Goal: Transaction & Acquisition: Book appointment/travel/reservation

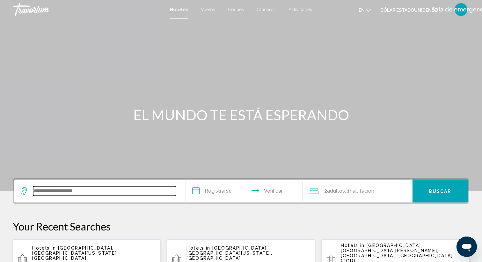
click at [77, 192] on input "Widget de búsqueda" at bounding box center [104, 191] width 143 height 10
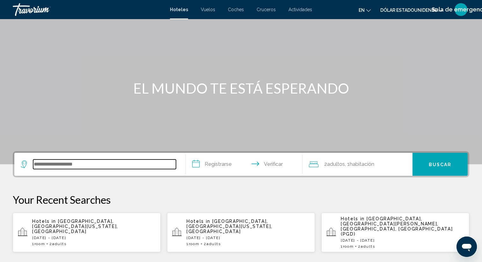
scroll to position [24, 0]
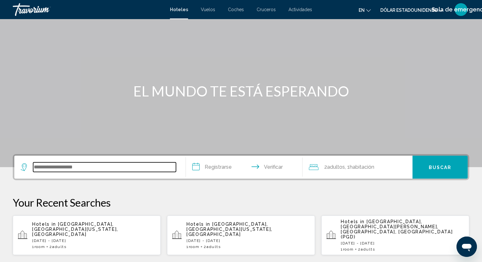
click at [77, 170] on input "Widget de búsqueda" at bounding box center [104, 167] width 143 height 10
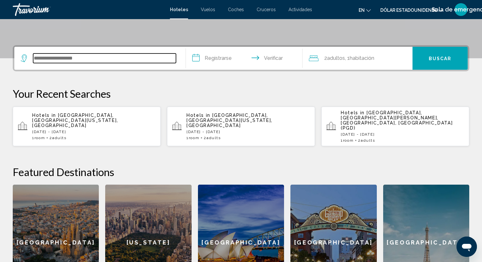
scroll to position [134, 0]
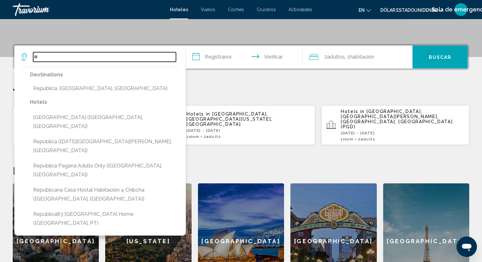
type input "*"
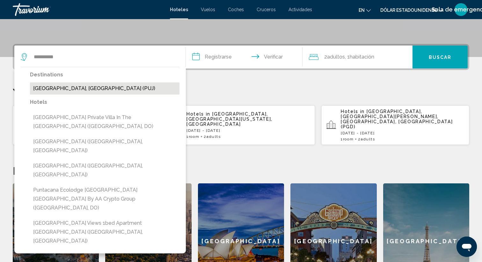
click at [84, 90] on button "[GEOGRAPHIC_DATA], [GEOGRAPHIC_DATA] (PUJ)" at bounding box center [104, 89] width 149 height 12
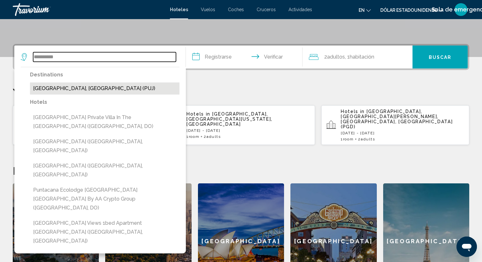
type input "**********"
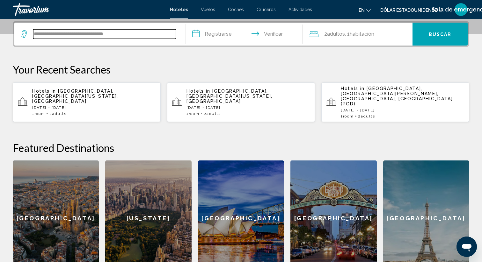
scroll to position [157, 0]
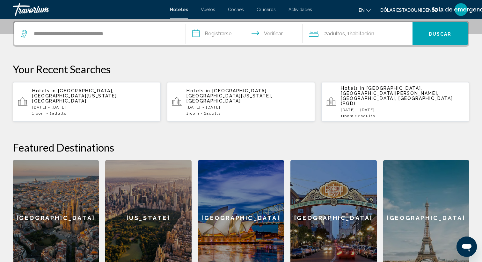
click at [196, 35] on input "**********" at bounding box center [245, 34] width 119 height 25
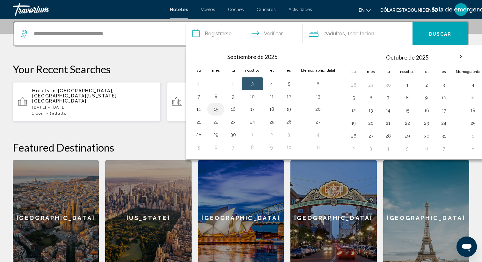
click at [215, 111] on button "15" at bounding box center [216, 109] width 10 height 9
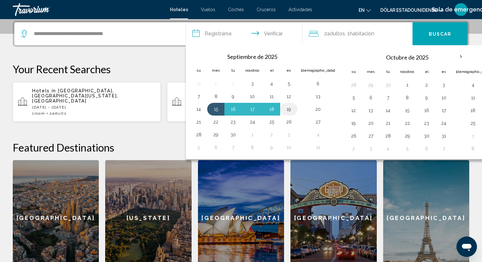
click at [290, 109] on button "19" at bounding box center [289, 109] width 10 height 9
type input "**********"
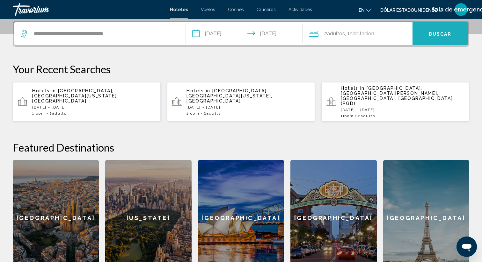
click at [436, 38] on button "Buscar" at bounding box center [439, 33] width 55 height 23
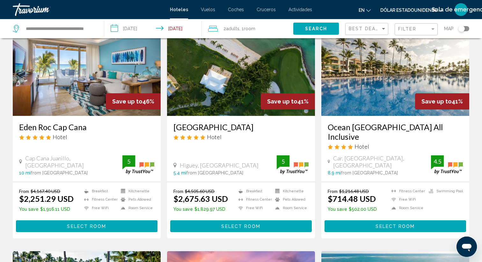
scroll to position [48, 0]
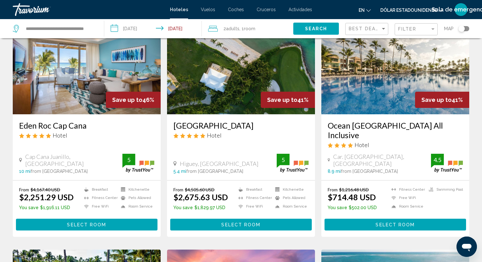
click at [83, 78] on img "Contenido principal" at bounding box center [87, 63] width 148 height 102
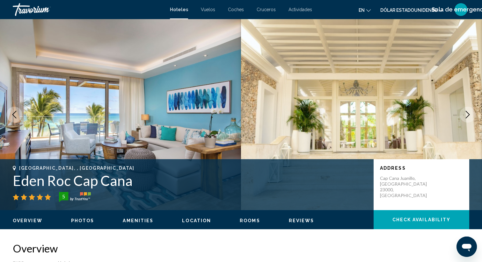
click at [465, 115] on icon "Next image" at bounding box center [468, 115] width 8 height 8
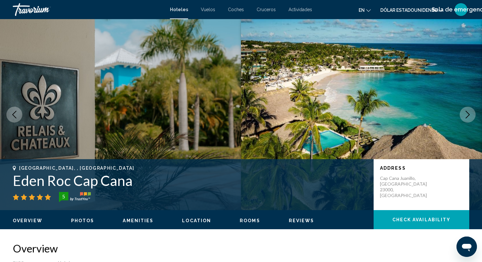
click at [467, 114] on icon "Next image" at bounding box center [468, 115] width 8 height 8
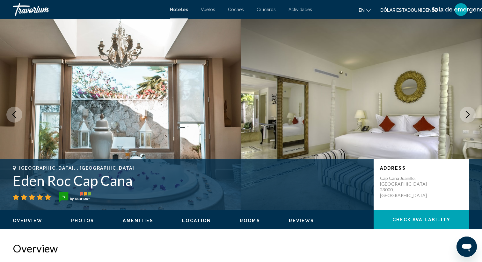
click at [465, 110] on button "Next image" at bounding box center [467, 115] width 16 height 16
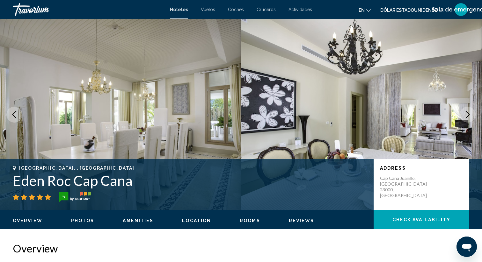
click at [464, 117] on icon "Next image" at bounding box center [468, 115] width 8 height 8
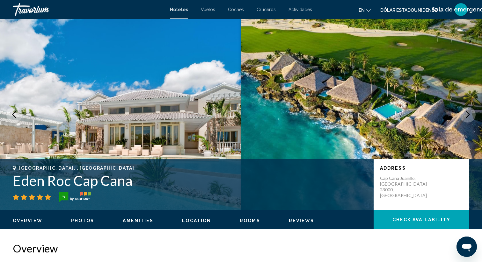
click at [468, 111] on icon "Next image" at bounding box center [468, 115] width 8 height 8
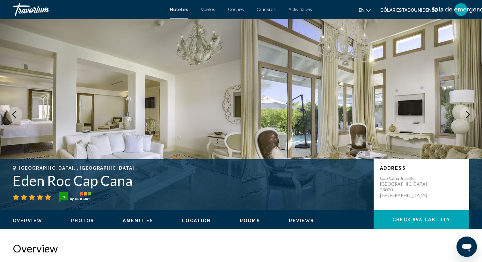
click at [468, 114] on icon "Next image" at bounding box center [467, 115] width 4 height 8
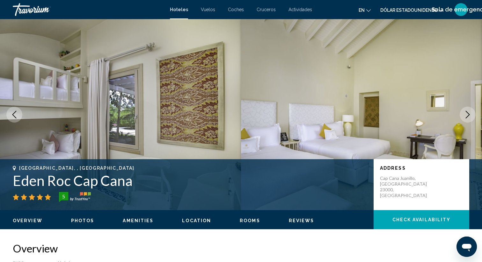
click at [468, 114] on icon "Next image" at bounding box center [467, 115] width 4 height 8
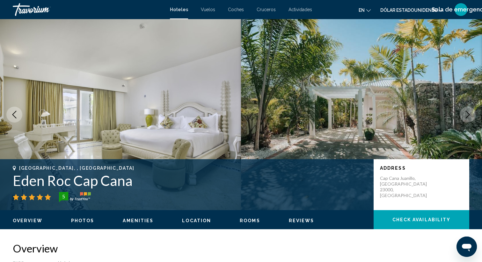
click at [468, 114] on icon "Next image" at bounding box center [467, 115] width 4 height 8
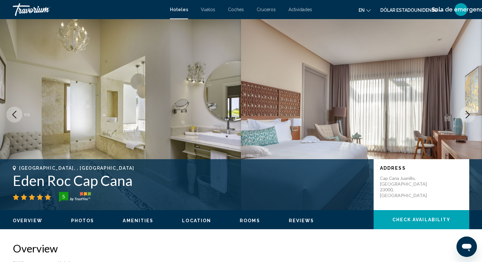
click at [468, 114] on icon "Next image" at bounding box center [467, 115] width 4 height 8
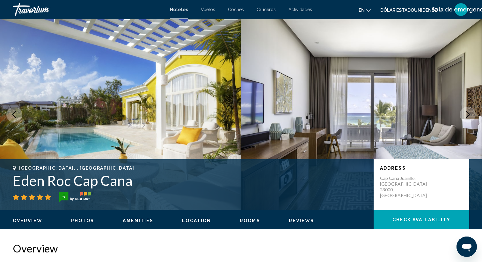
click at [468, 114] on icon "Next image" at bounding box center [467, 115] width 4 height 8
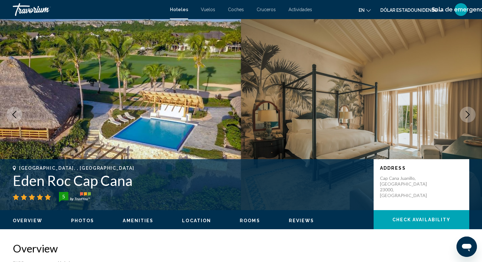
click at [468, 114] on icon "Next image" at bounding box center [467, 115] width 4 height 8
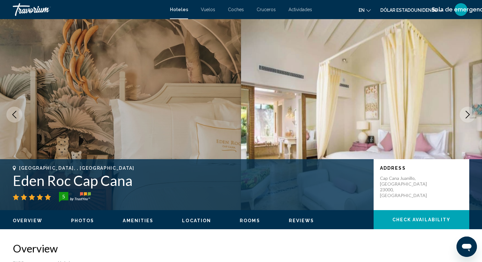
click at [468, 114] on icon "Next image" at bounding box center [467, 115] width 4 height 8
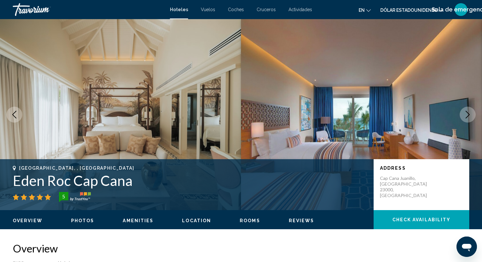
click at [468, 114] on icon "Next image" at bounding box center [467, 115] width 4 height 8
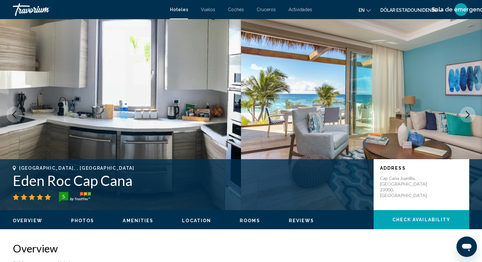
click at [467, 111] on icon "Next image" at bounding box center [468, 115] width 8 height 8
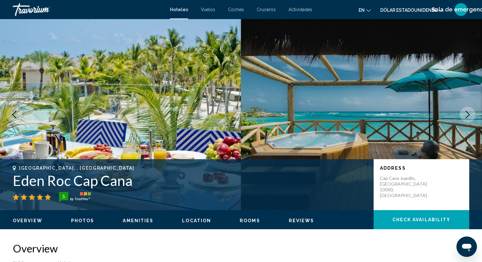
click at [467, 111] on icon "Next image" at bounding box center [468, 115] width 8 height 8
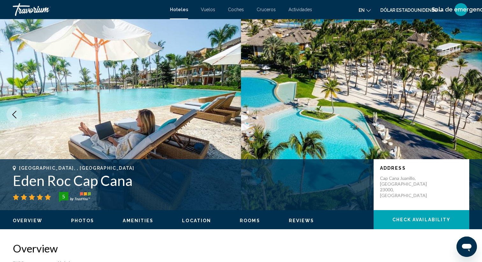
click at [469, 107] on button "Next image" at bounding box center [467, 115] width 16 height 16
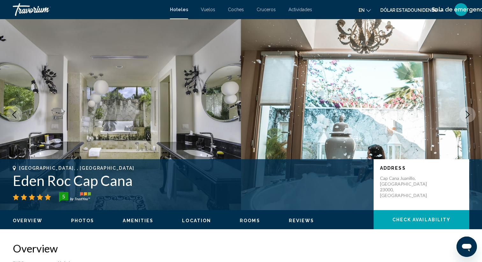
click at [465, 115] on icon "Next image" at bounding box center [468, 115] width 8 height 8
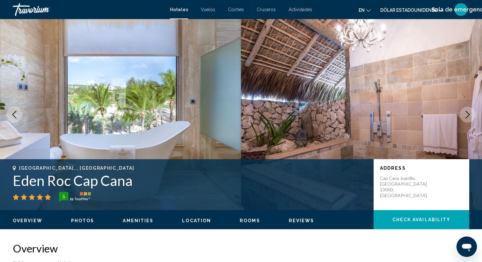
click at [465, 115] on icon "Next image" at bounding box center [468, 115] width 8 height 8
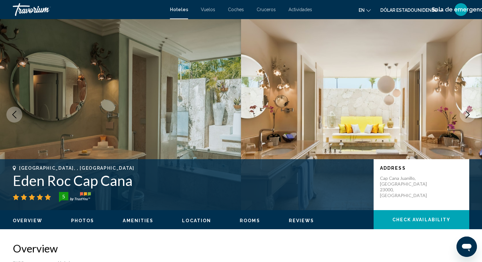
click at [465, 115] on icon "Next image" at bounding box center [468, 115] width 8 height 8
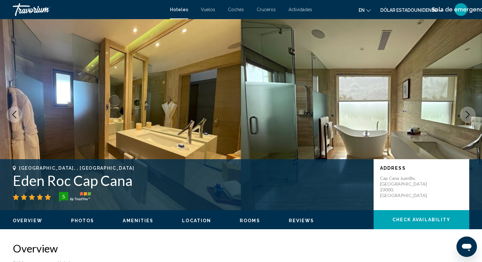
click at [465, 115] on icon "Next image" at bounding box center [468, 115] width 8 height 8
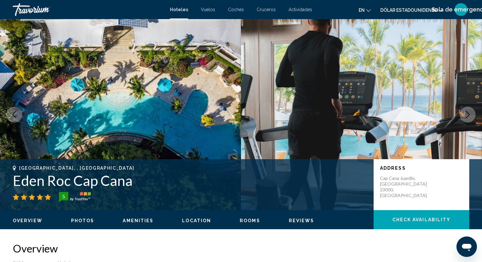
click at [465, 115] on icon "Next image" at bounding box center [468, 115] width 8 height 8
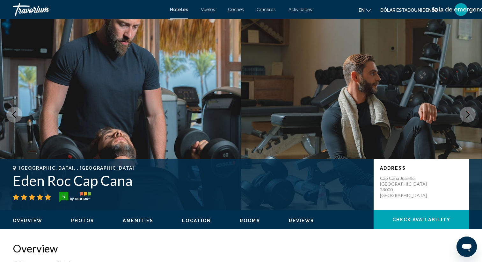
click at [465, 116] on icon "Next image" at bounding box center [468, 115] width 8 height 8
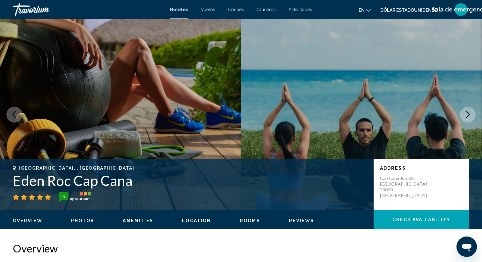
click at [465, 116] on icon "Next image" at bounding box center [468, 115] width 8 height 8
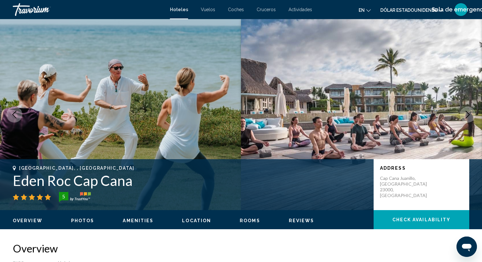
click at [465, 116] on icon "Next image" at bounding box center [468, 115] width 8 height 8
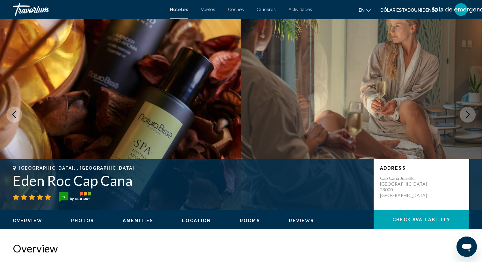
click at [465, 116] on icon "Next image" at bounding box center [468, 115] width 8 height 8
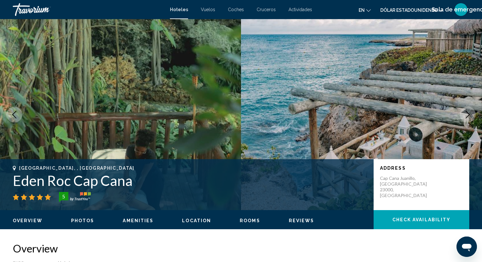
click at [465, 116] on icon "Next image" at bounding box center [468, 115] width 8 height 8
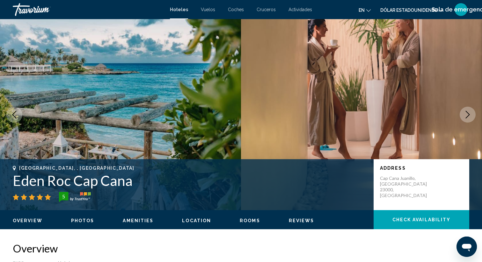
click at [465, 116] on icon "Next image" at bounding box center [468, 115] width 8 height 8
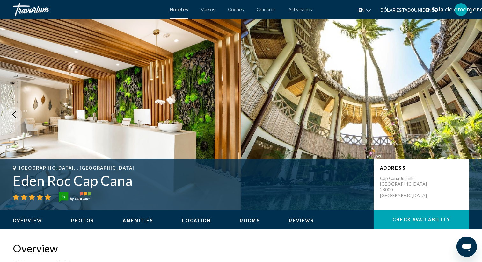
click at [465, 116] on icon "Next image" at bounding box center [468, 115] width 8 height 8
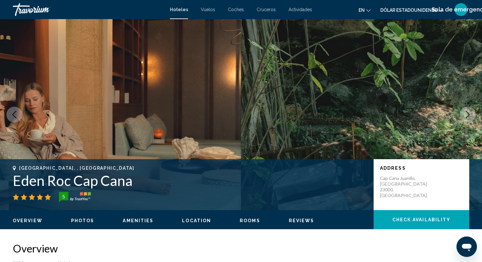
click at [465, 116] on icon "Next image" at bounding box center [468, 115] width 8 height 8
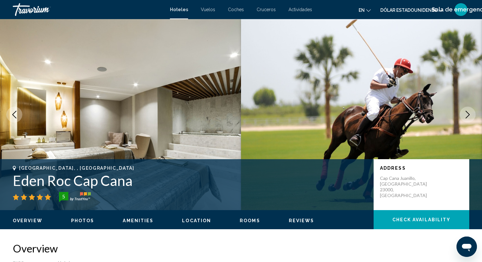
click at [465, 116] on icon "Next image" at bounding box center [468, 115] width 8 height 8
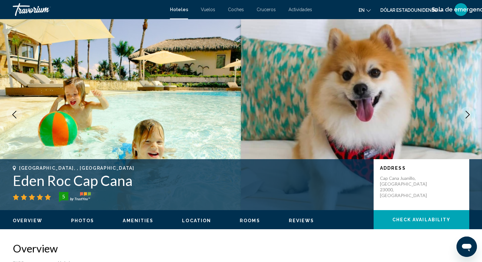
click at [465, 116] on icon "Next image" at bounding box center [468, 115] width 8 height 8
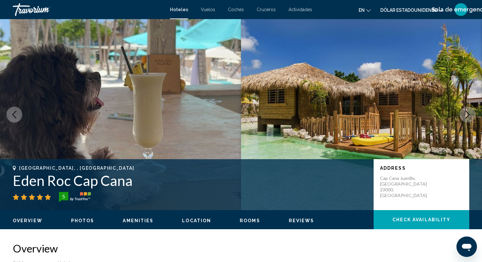
click at [465, 116] on icon "Next image" at bounding box center [468, 115] width 8 height 8
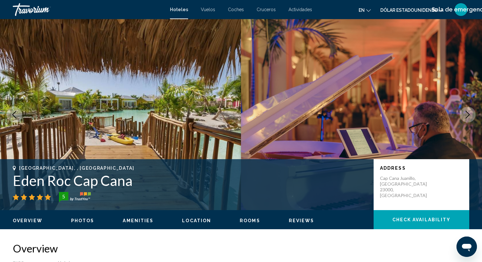
click at [18, 112] on button "Previous image" at bounding box center [14, 115] width 16 height 16
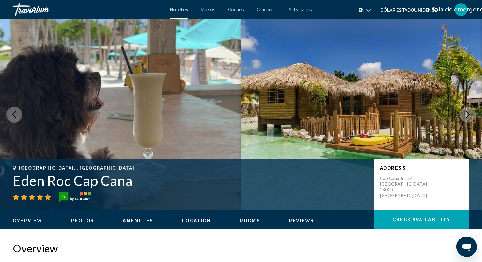
click at [463, 117] on button "Next image" at bounding box center [467, 115] width 16 height 16
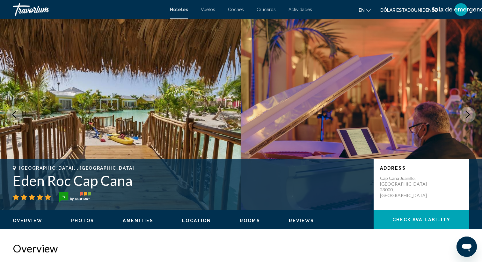
click at [463, 118] on button "Next image" at bounding box center [467, 115] width 16 height 16
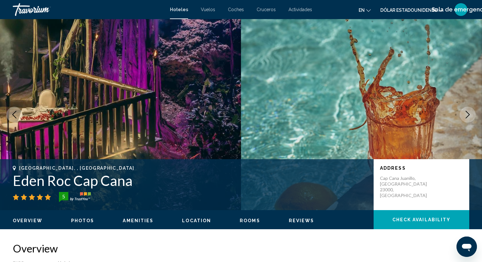
click at [464, 116] on icon "Next image" at bounding box center [468, 115] width 8 height 8
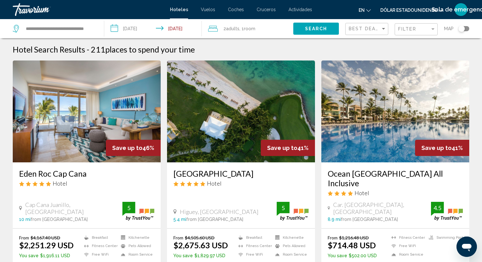
click at [405, 122] on img "Contenido principal" at bounding box center [395, 112] width 148 height 102
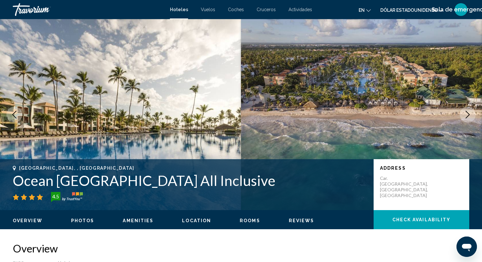
click at [464, 115] on icon "Next image" at bounding box center [468, 115] width 8 height 8
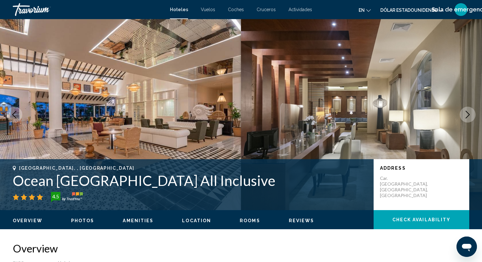
click at [464, 114] on icon "Next image" at bounding box center [468, 115] width 8 height 8
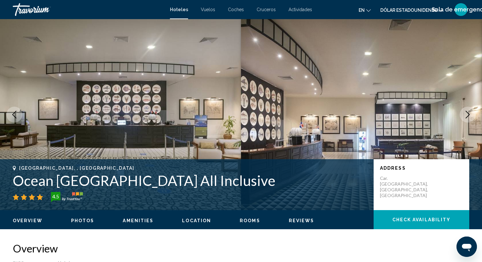
click at [464, 114] on icon "Next image" at bounding box center [468, 115] width 8 height 8
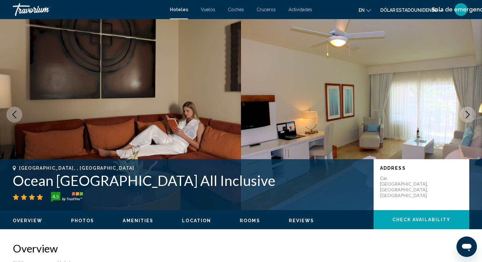
click at [466, 112] on icon "Next image" at bounding box center [467, 115] width 4 height 8
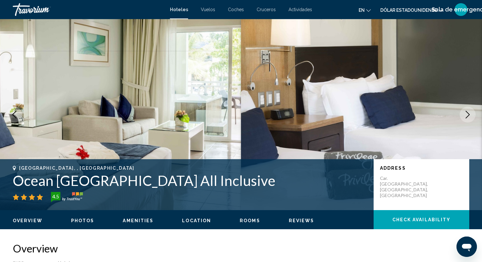
click at [471, 115] on icon "Next image" at bounding box center [468, 115] width 8 height 8
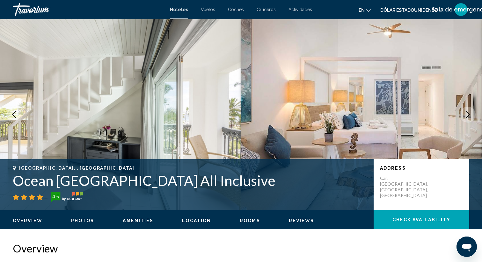
click at [466, 117] on icon "Next image" at bounding box center [468, 115] width 8 height 8
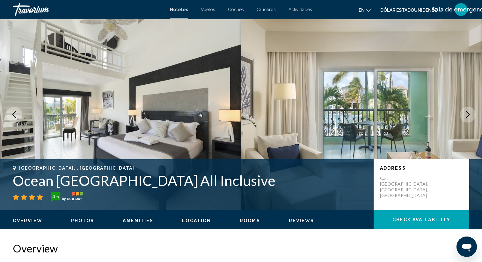
click at [467, 112] on icon "Next image" at bounding box center [467, 115] width 4 height 8
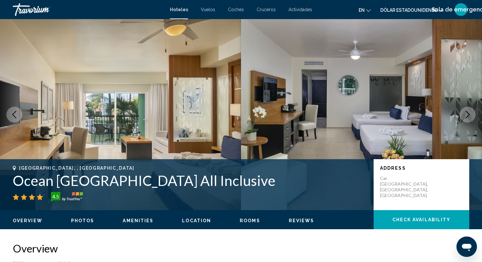
click at [467, 112] on icon "Next image" at bounding box center [467, 115] width 4 height 8
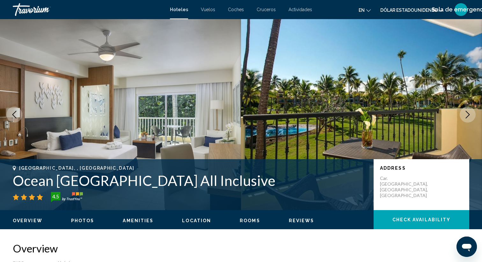
click at [467, 112] on icon "Next image" at bounding box center [467, 115] width 4 height 8
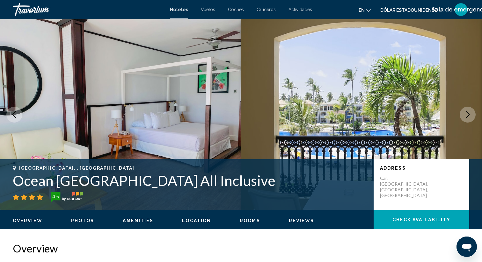
click at [466, 112] on icon "Next image" at bounding box center [467, 115] width 4 height 8
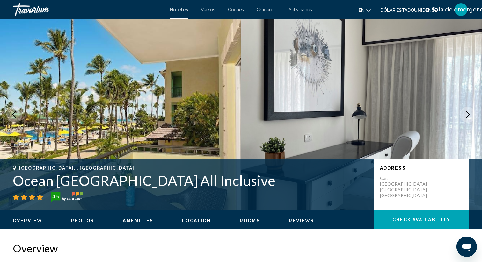
click at [466, 112] on icon "Next image" at bounding box center [468, 115] width 8 height 8
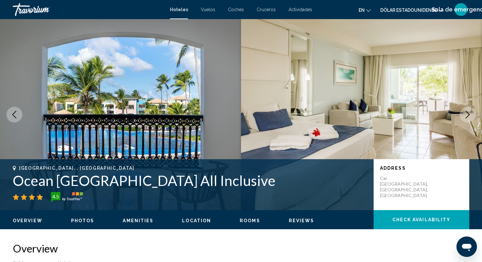
click at [466, 112] on icon "Next image" at bounding box center [467, 115] width 4 height 8
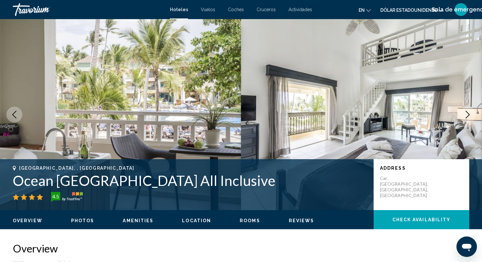
click at [465, 117] on icon "Next image" at bounding box center [468, 115] width 8 height 8
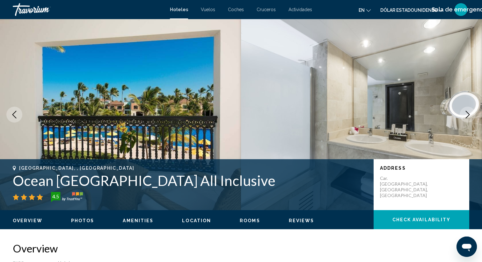
click at [465, 117] on icon "Next image" at bounding box center [468, 115] width 8 height 8
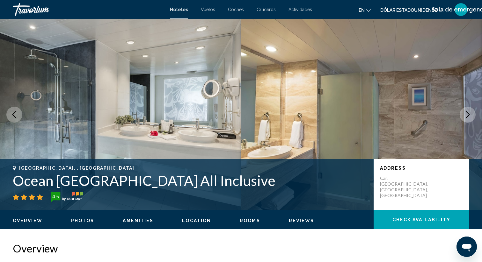
click at [465, 118] on icon "Next image" at bounding box center [468, 115] width 8 height 8
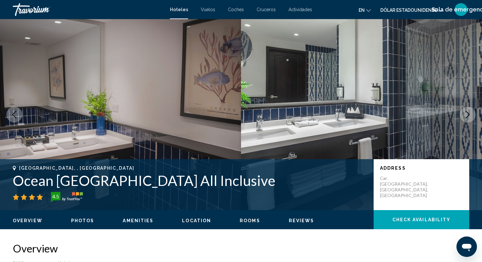
click at [464, 118] on icon "Next image" at bounding box center [468, 115] width 8 height 8
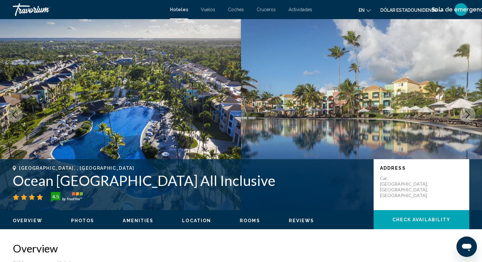
click at [463, 115] on button "Next image" at bounding box center [467, 115] width 16 height 16
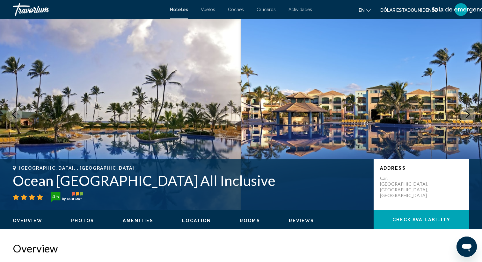
click at [461, 117] on button "Next image" at bounding box center [467, 115] width 16 height 16
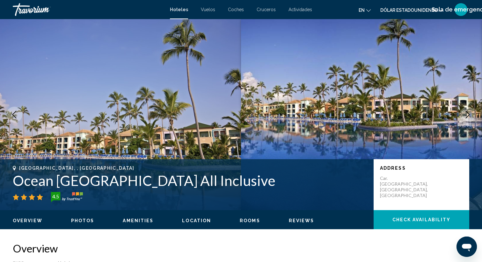
click at [461, 117] on button "Next image" at bounding box center [467, 115] width 16 height 16
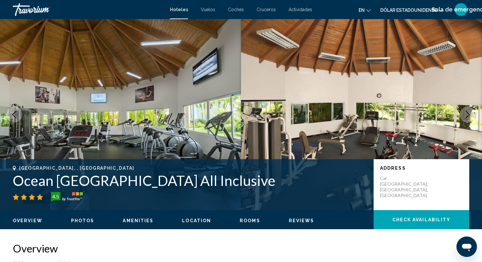
click at [461, 117] on button "Next image" at bounding box center [467, 115] width 16 height 16
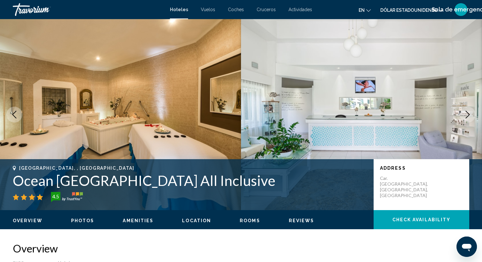
click at [461, 117] on button "Next image" at bounding box center [467, 115] width 16 height 16
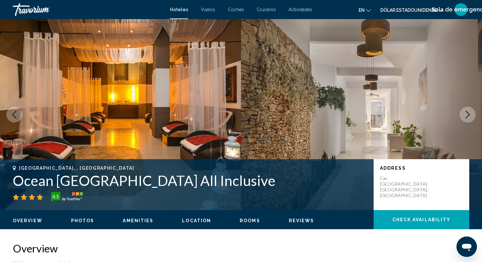
click at [461, 117] on button "Next image" at bounding box center [467, 115] width 16 height 16
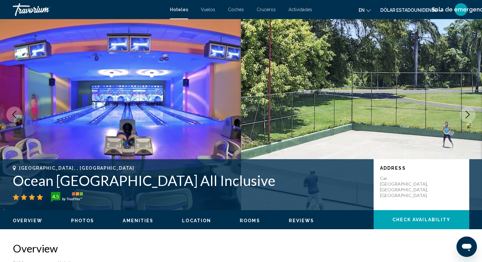
click at [461, 116] on button "Next image" at bounding box center [467, 115] width 16 height 16
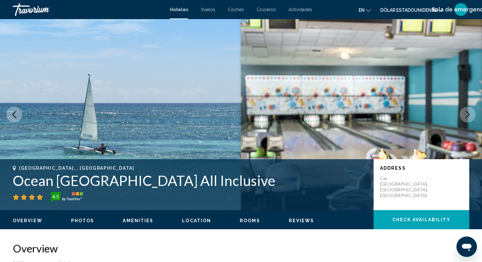
click at [460, 116] on button "Next image" at bounding box center [467, 115] width 16 height 16
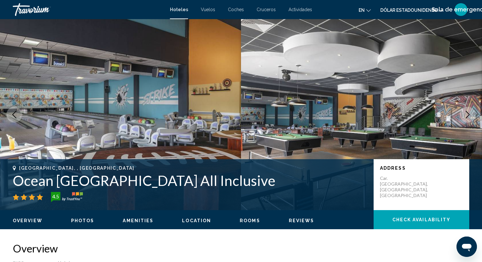
click at [460, 116] on button "Next image" at bounding box center [467, 115] width 16 height 16
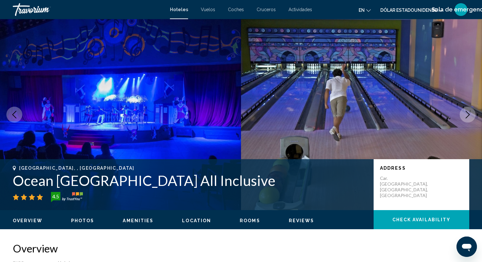
click at [460, 116] on button "Next image" at bounding box center [467, 115] width 16 height 16
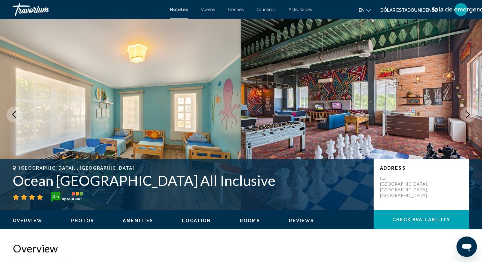
click at [460, 116] on button "Next image" at bounding box center [467, 115] width 16 height 16
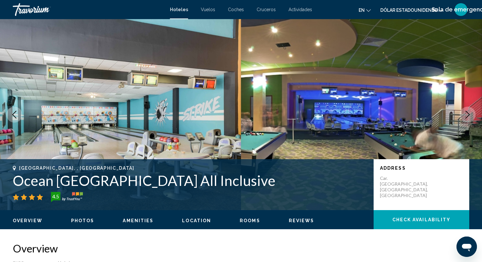
click at [460, 116] on button "Next image" at bounding box center [467, 115] width 16 height 16
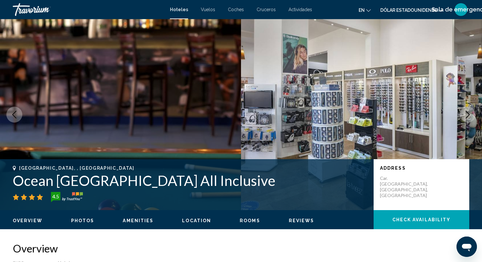
click at [460, 116] on button "Next image" at bounding box center [467, 115] width 16 height 16
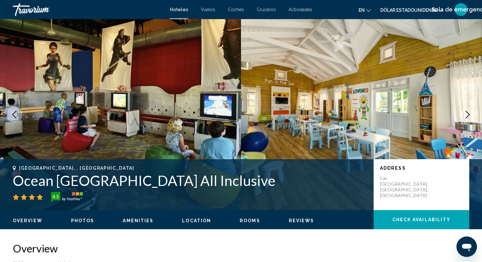
click at [460, 116] on button "Next image" at bounding box center [467, 115] width 16 height 16
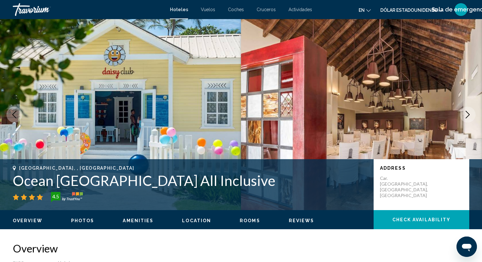
click at [460, 116] on button "Next image" at bounding box center [467, 115] width 16 height 16
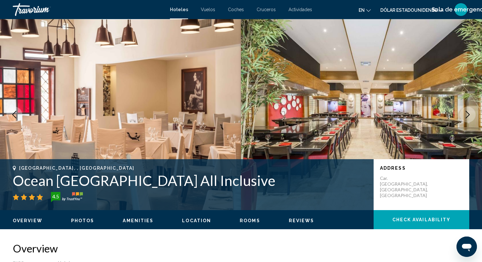
click at [460, 116] on button "Next image" at bounding box center [467, 115] width 16 height 16
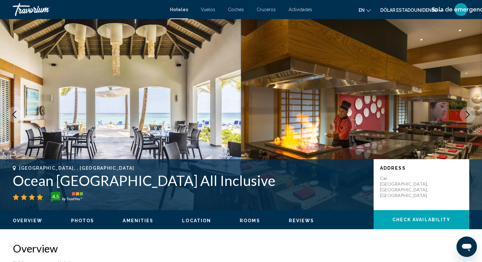
click at [460, 116] on button "Next image" at bounding box center [467, 115] width 16 height 16
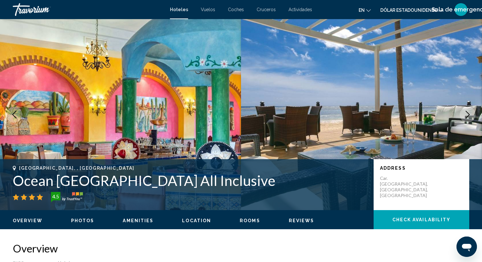
click at [460, 116] on button "Next image" at bounding box center [467, 115] width 16 height 16
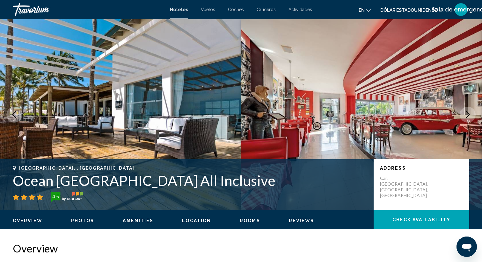
click at [460, 116] on button "Next image" at bounding box center [467, 115] width 16 height 16
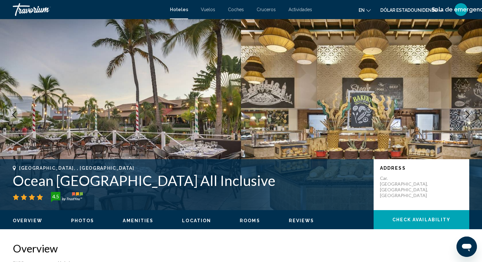
click at [460, 116] on button "Next image" at bounding box center [467, 115] width 16 height 16
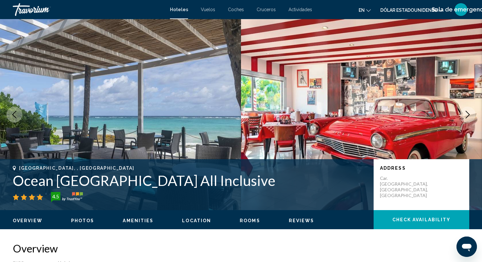
click at [460, 116] on button "Next image" at bounding box center [467, 115] width 16 height 16
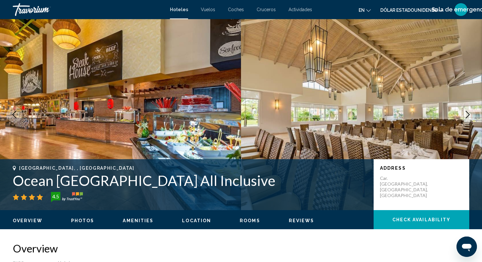
click at [460, 116] on button "Next image" at bounding box center [467, 115] width 16 height 16
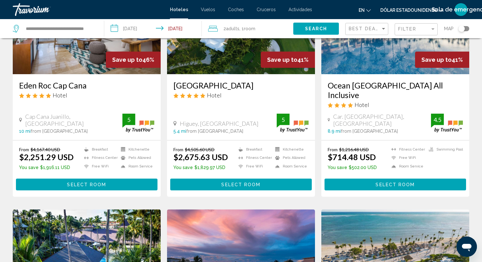
scroll to position [87, 0]
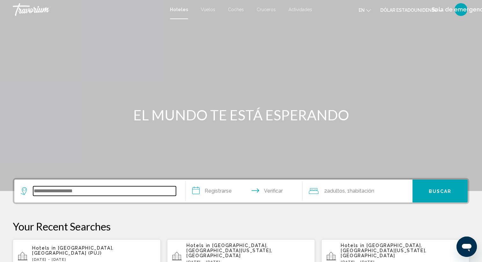
click at [78, 191] on input "Widget de búsqueda" at bounding box center [104, 191] width 143 height 10
click at [93, 193] on input "Widget de búsqueda" at bounding box center [104, 191] width 143 height 10
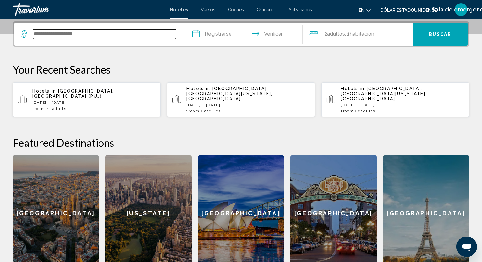
scroll to position [157, 0]
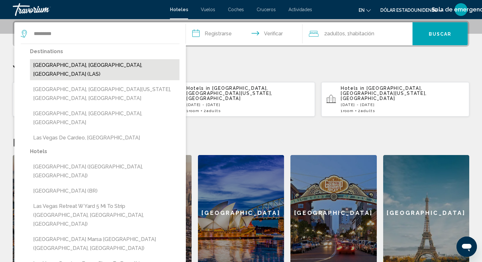
click at [80, 66] on button "Las Vegas, NV, United States (LAS)" at bounding box center [104, 69] width 149 height 21
type input "**********"
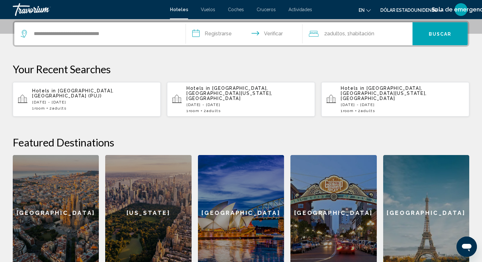
click at [195, 38] on input "**********" at bounding box center [245, 34] width 119 height 25
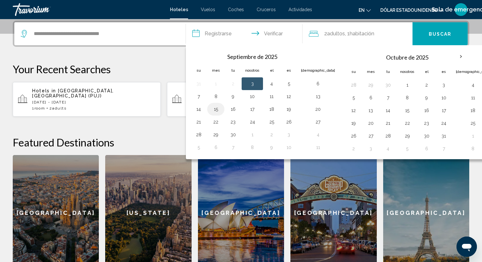
click at [217, 111] on button "15" at bounding box center [216, 109] width 10 height 9
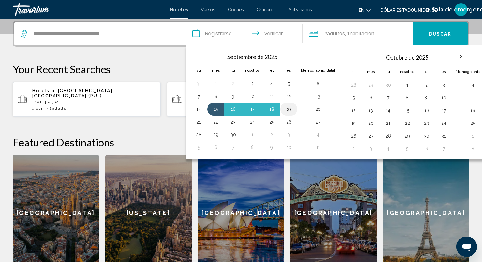
click at [292, 109] on button "19" at bounding box center [289, 109] width 10 height 9
type input "**********"
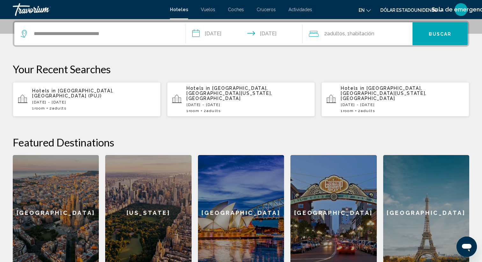
click at [435, 30] on button "Buscar" at bounding box center [439, 33] width 55 height 23
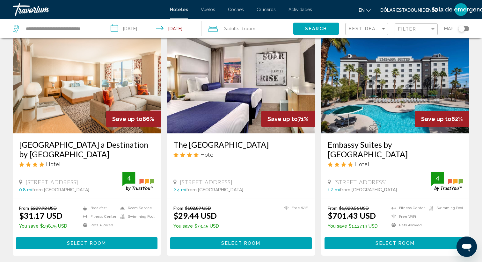
scroll to position [29, 0]
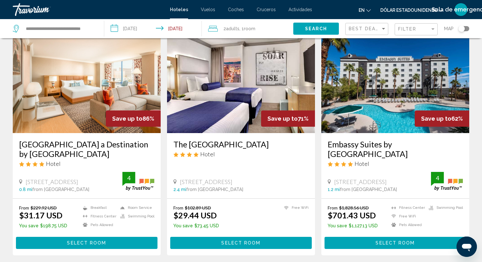
click at [99, 90] on img "Contenido principal" at bounding box center [87, 82] width 148 height 102
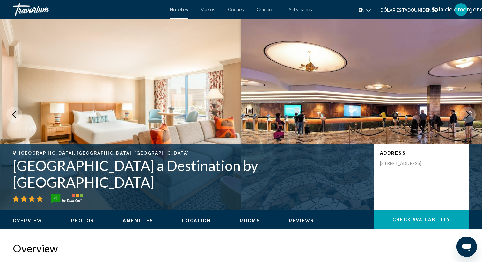
click at [466, 114] on icon "Next image" at bounding box center [468, 115] width 8 height 8
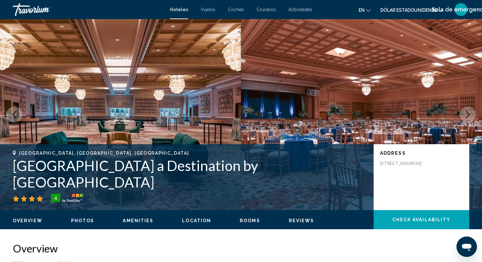
click at [466, 114] on icon "Next image" at bounding box center [468, 115] width 8 height 8
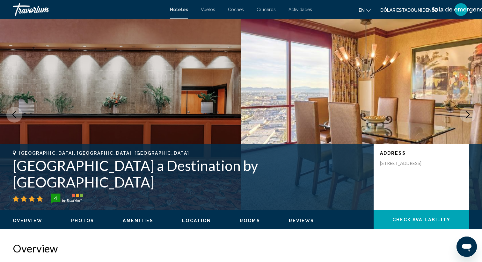
click at [470, 113] on icon "Next image" at bounding box center [468, 115] width 8 height 8
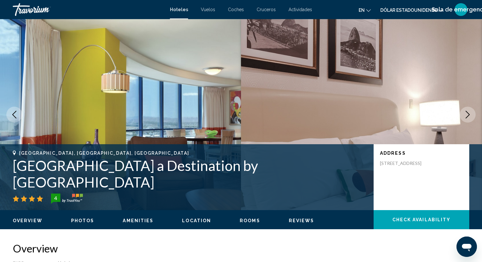
click at [469, 112] on icon "Next image" at bounding box center [468, 115] width 8 height 8
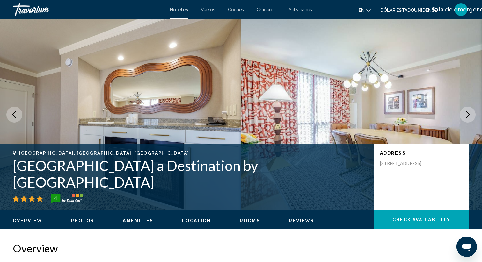
click at [469, 112] on icon "Next image" at bounding box center [468, 115] width 8 height 8
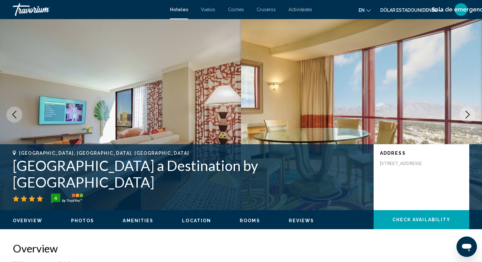
click at [469, 115] on icon "Next image" at bounding box center [467, 115] width 4 height 8
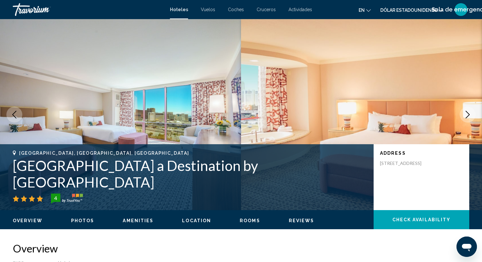
click at [466, 115] on icon "Next image" at bounding box center [468, 115] width 8 height 8
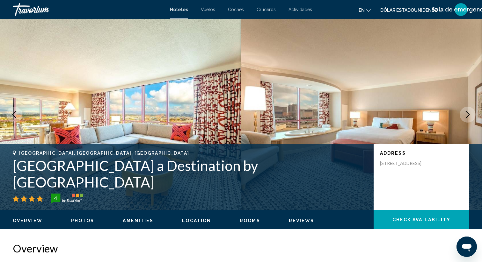
click at [466, 115] on icon "Next image" at bounding box center [468, 115] width 8 height 8
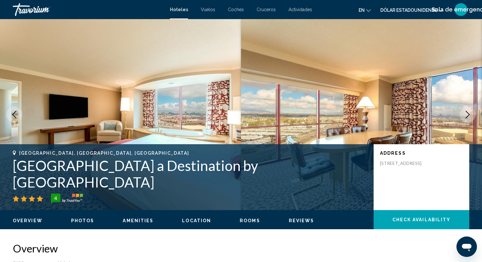
click at [466, 115] on icon "Next image" at bounding box center [468, 115] width 8 height 8
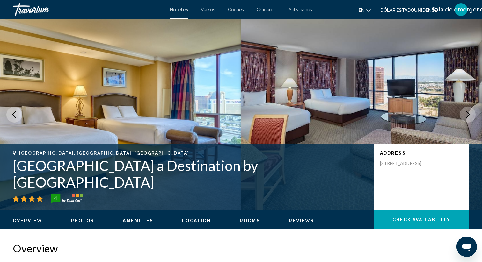
click at [466, 116] on icon "Next image" at bounding box center [468, 115] width 8 height 8
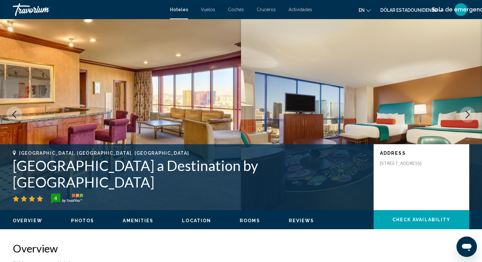
click at [465, 116] on icon "Next image" at bounding box center [468, 115] width 8 height 8
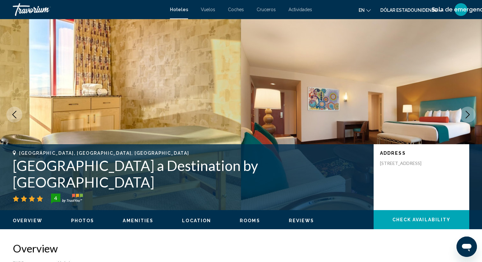
click at [465, 116] on icon "Next image" at bounding box center [468, 115] width 8 height 8
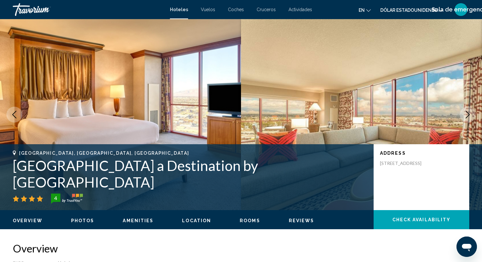
click at [465, 116] on icon "Next image" at bounding box center [468, 115] width 8 height 8
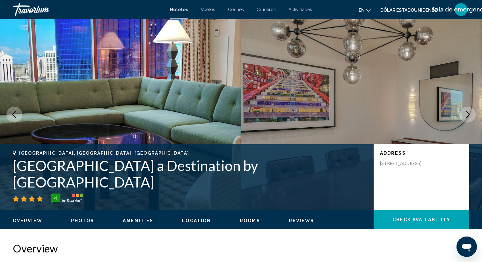
click at [465, 116] on icon "Next image" at bounding box center [468, 115] width 8 height 8
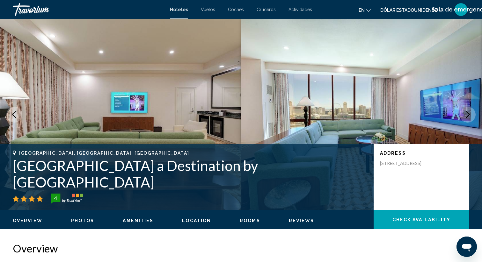
click at [465, 116] on icon "Next image" at bounding box center [468, 115] width 8 height 8
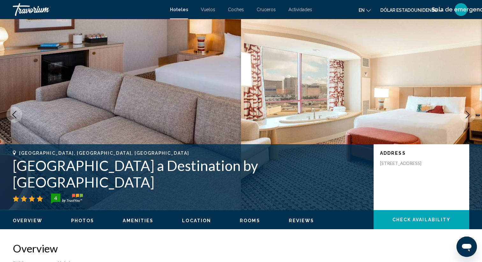
click at [465, 116] on icon "Next image" at bounding box center [468, 115] width 8 height 8
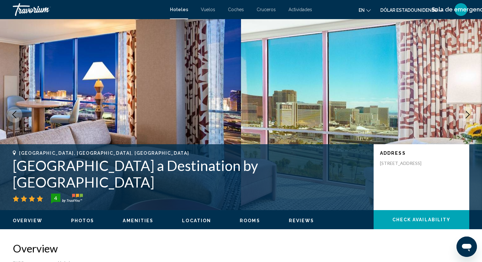
click at [465, 116] on icon "Next image" at bounding box center [468, 115] width 8 height 8
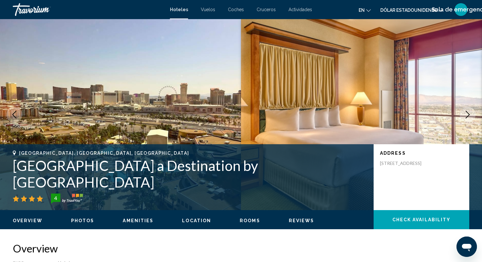
click at [465, 116] on icon "Next image" at bounding box center [468, 115] width 8 height 8
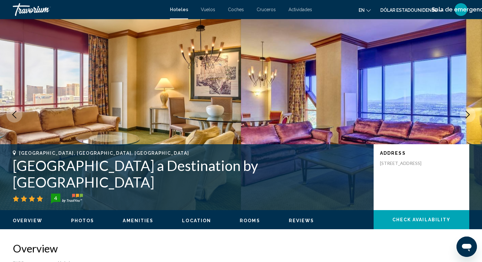
click at [465, 116] on icon "Next image" at bounding box center [468, 115] width 8 height 8
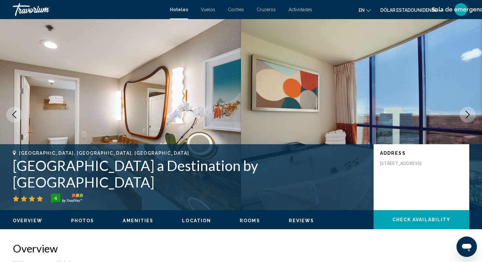
click at [170, 79] on img "Contenido principal" at bounding box center [120, 114] width 241 height 191
